Goal: Task Accomplishment & Management: Use online tool/utility

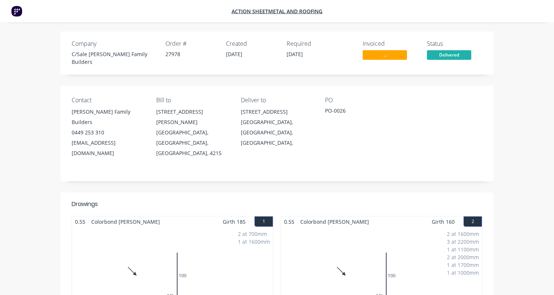
click at [386, 55] on span "..." at bounding box center [385, 54] width 44 height 9
click at [383, 53] on span "..." at bounding box center [385, 54] width 44 height 9
click at [394, 53] on span "Yes" at bounding box center [385, 54] width 44 height 9
